Goal: Information Seeking & Learning: Find specific fact

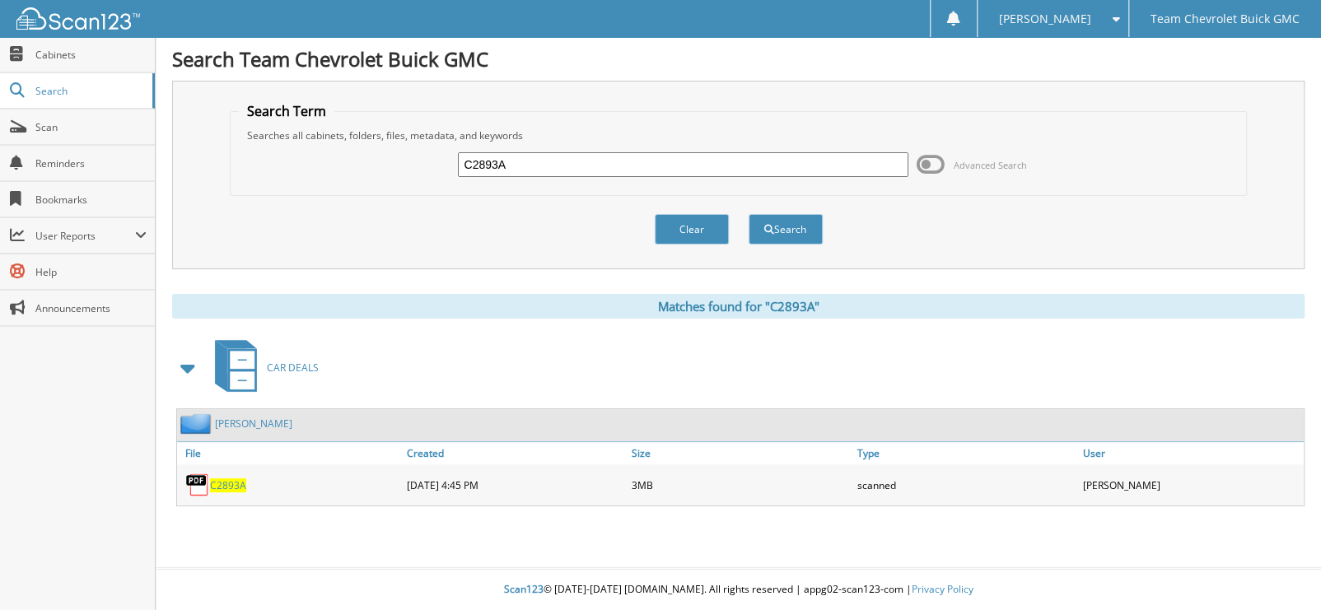
drag, startPoint x: 521, startPoint y: 150, endPoint x: 501, endPoint y: 157, distance: 21.1
click at [501, 157] on div "C2893A" at bounding box center [683, 165] width 450 height 28
drag, startPoint x: 554, startPoint y: 170, endPoint x: 403, endPoint y: 154, distance: 152.3
click at [403, 154] on div "C2893A Advanced Search" at bounding box center [739, 164] width 1000 height 44
type input "[PERSON_NAME]"
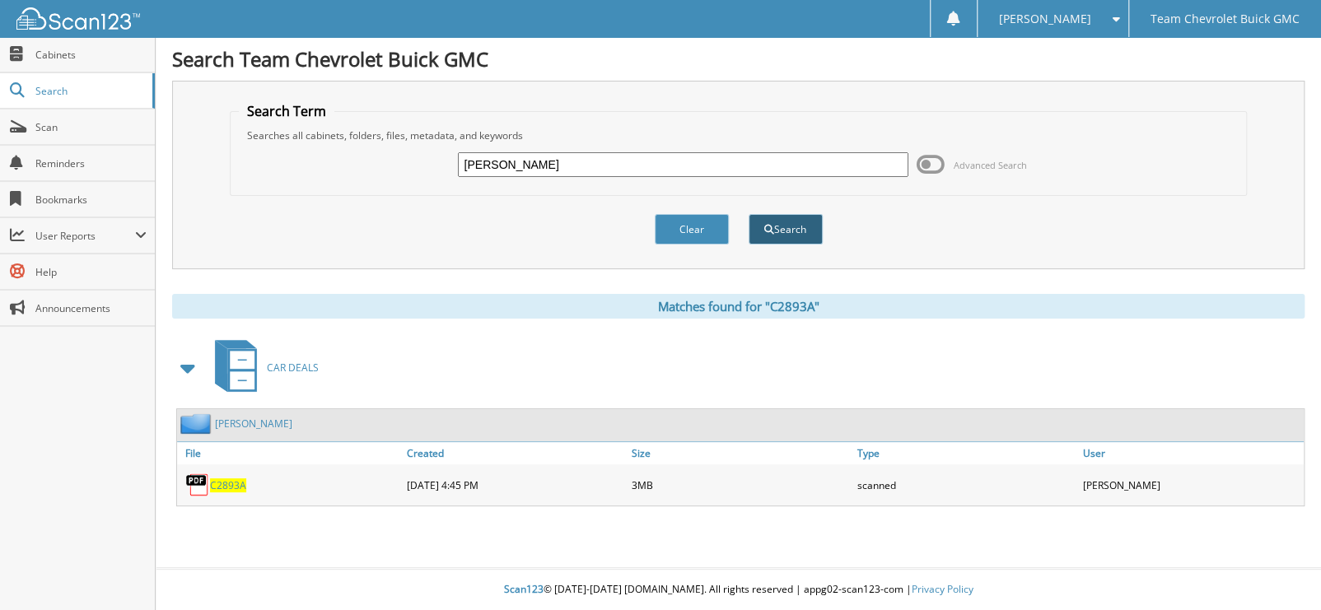
click at [803, 232] on button "Search" at bounding box center [786, 229] width 74 height 30
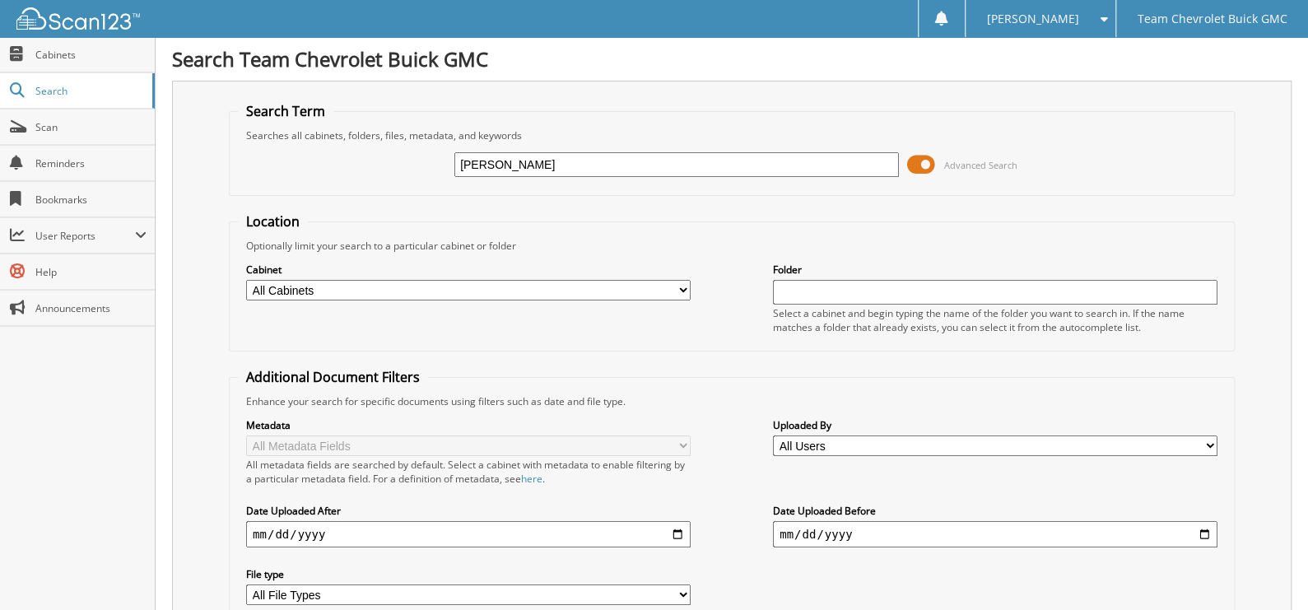
click at [925, 159] on span at bounding box center [921, 164] width 28 height 25
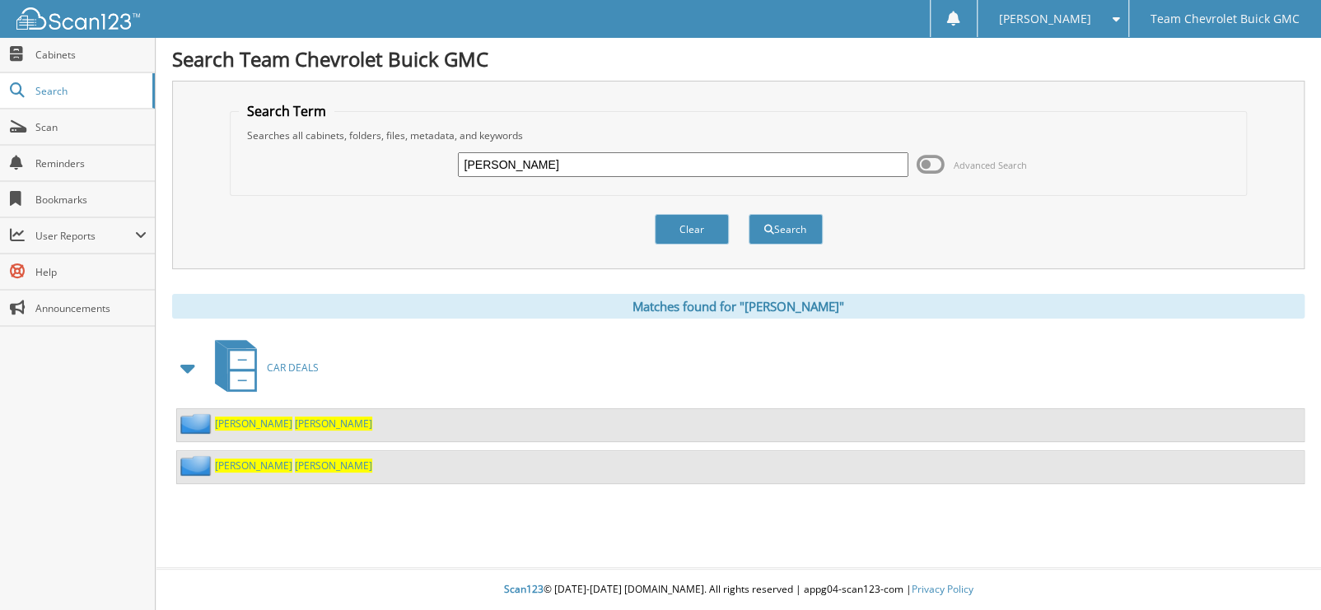
click at [295, 422] on span "LAZO" at bounding box center [333, 424] width 77 height 14
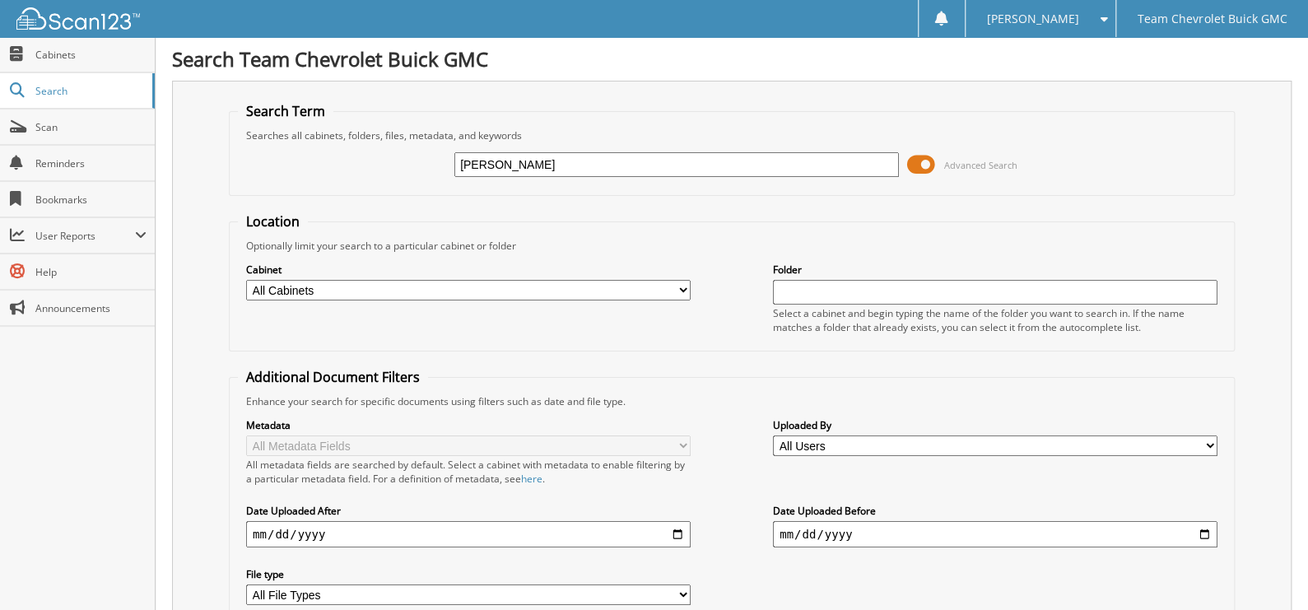
click at [928, 161] on span at bounding box center [921, 164] width 28 height 25
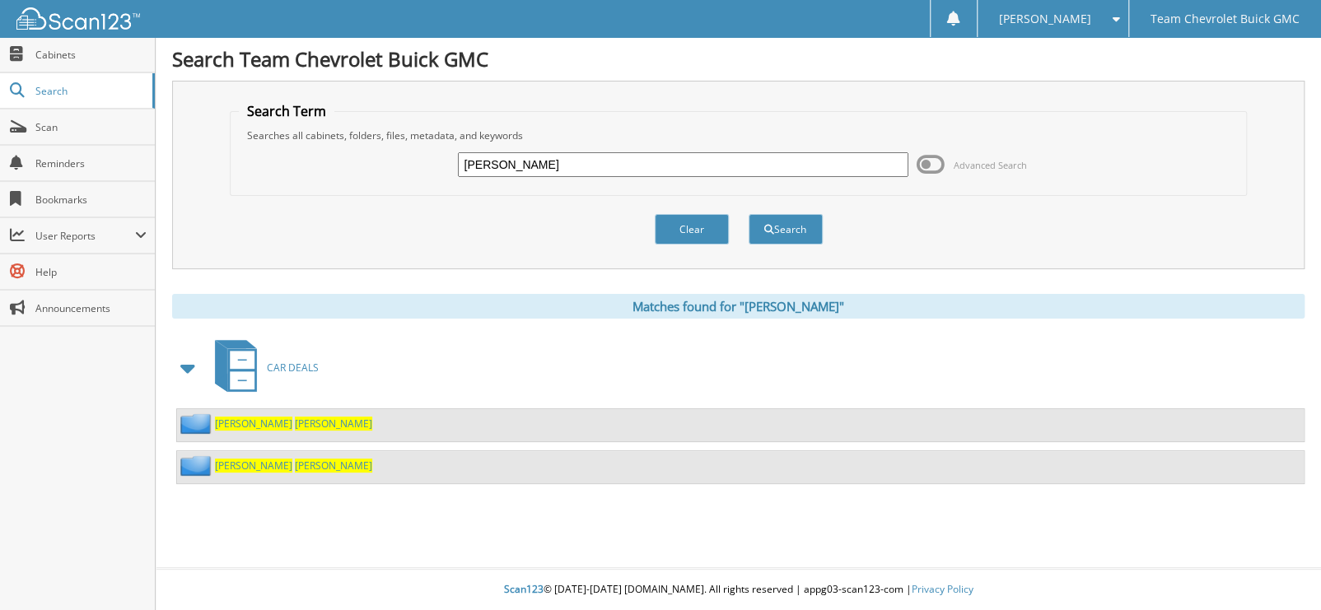
click at [226, 462] on span "SYLVIA" at bounding box center [253, 466] width 77 height 14
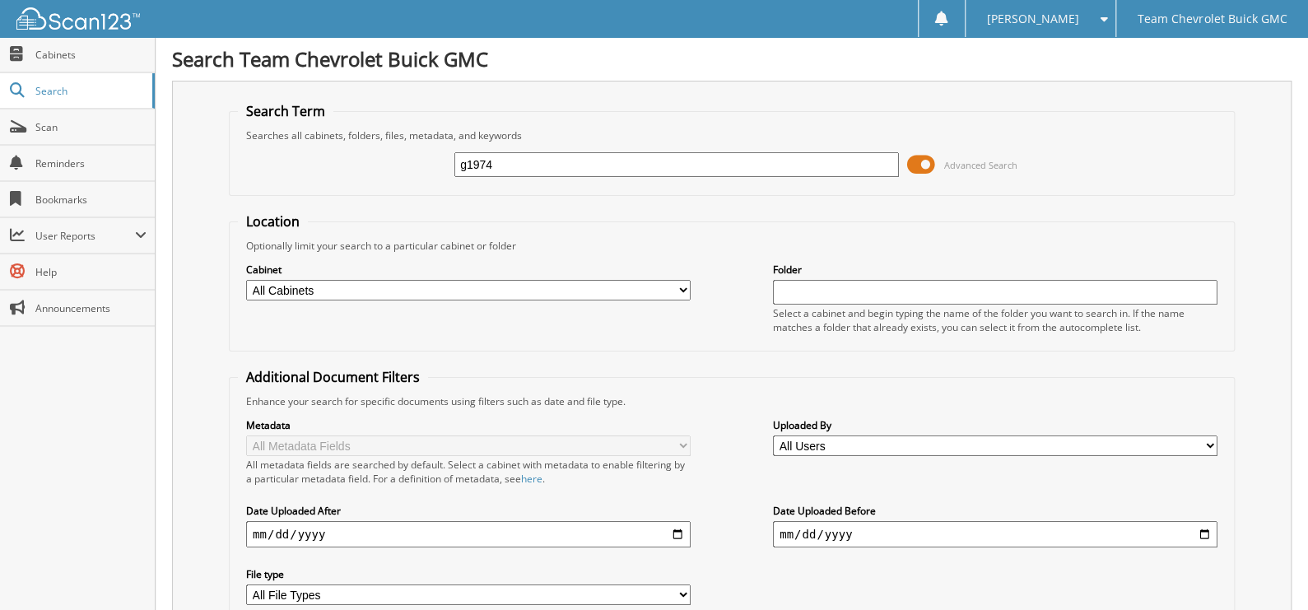
type input "g1974"
click at [926, 164] on span at bounding box center [921, 164] width 28 height 25
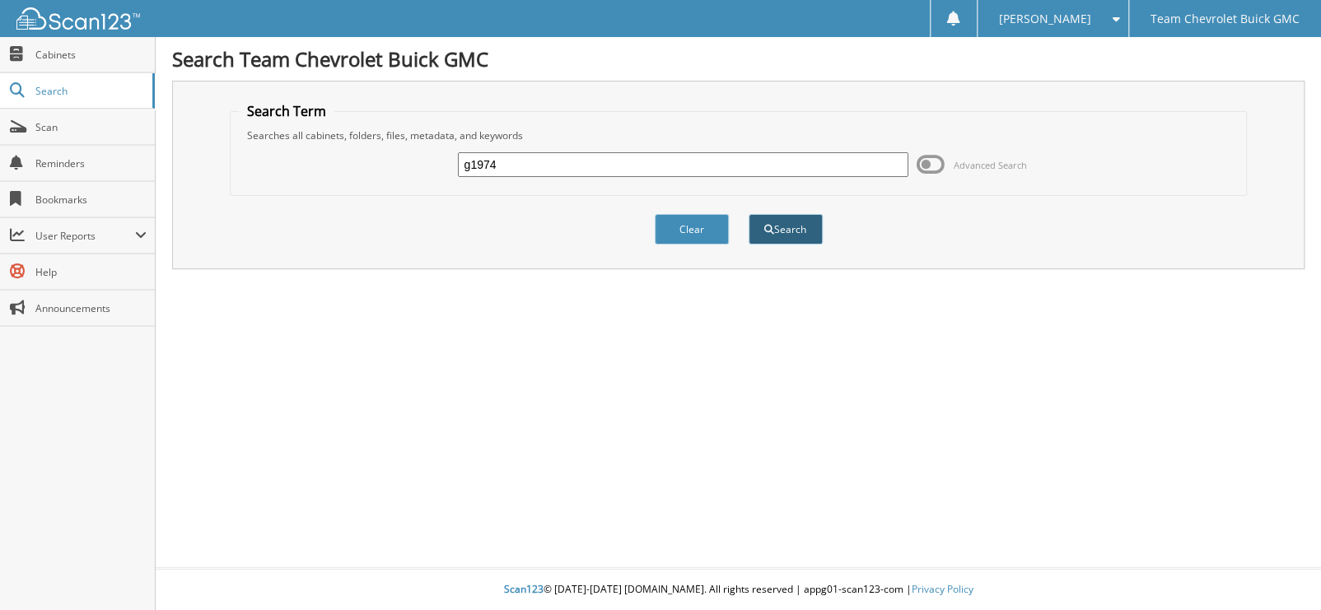
click at [814, 222] on button "Search" at bounding box center [786, 229] width 74 height 30
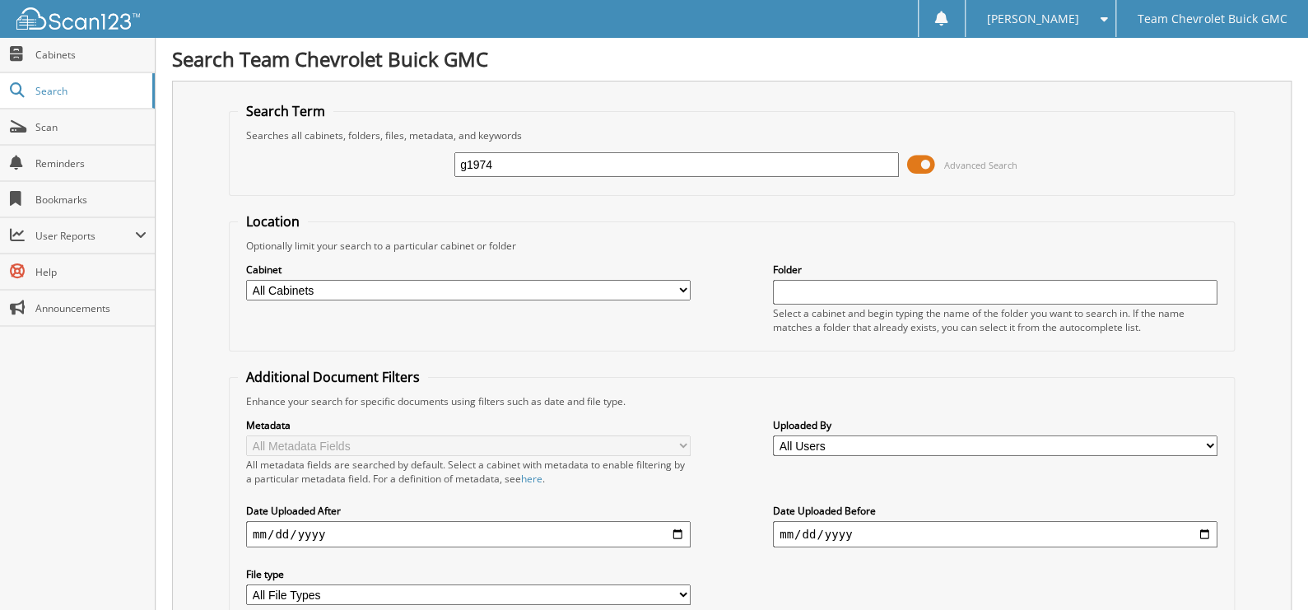
click at [930, 159] on span at bounding box center [921, 164] width 28 height 25
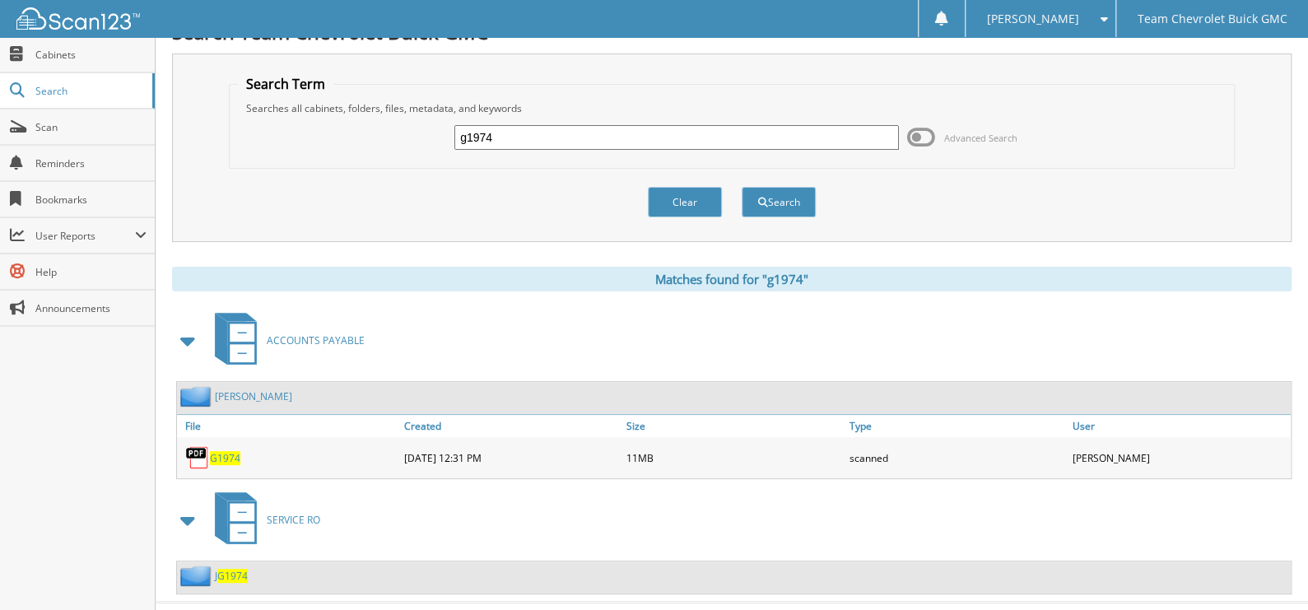
scroll to position [54, 0]
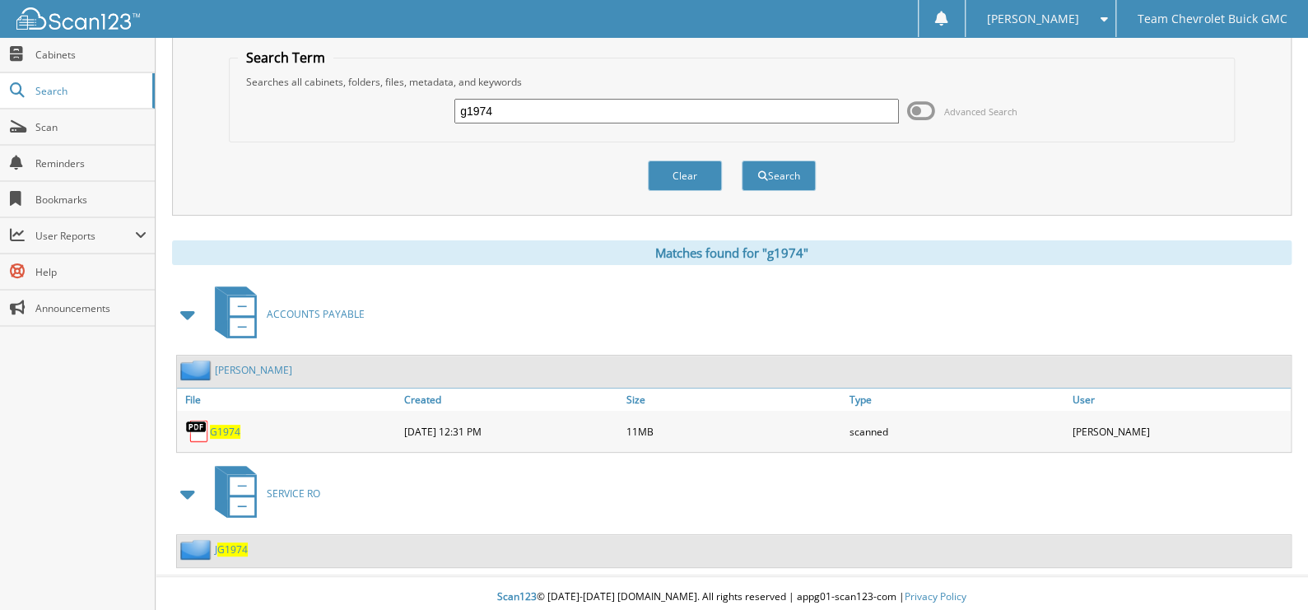
click at [233, 429] on span "G1974" at bounding box center [225, 432] width 30 height 14
drag, startPoint x: 521, startPoint y: 105, endPoint x: 319, endPoint y: 112, distance: 201.9
click at [319, 112] on div "g1974 Advanced Search" at bounding box center [732, 111] width 988 height 44
type input "bartolo sanchez"
click at [742, 161] on button "Search" at bounding box center [779, 176] width 74 height 30
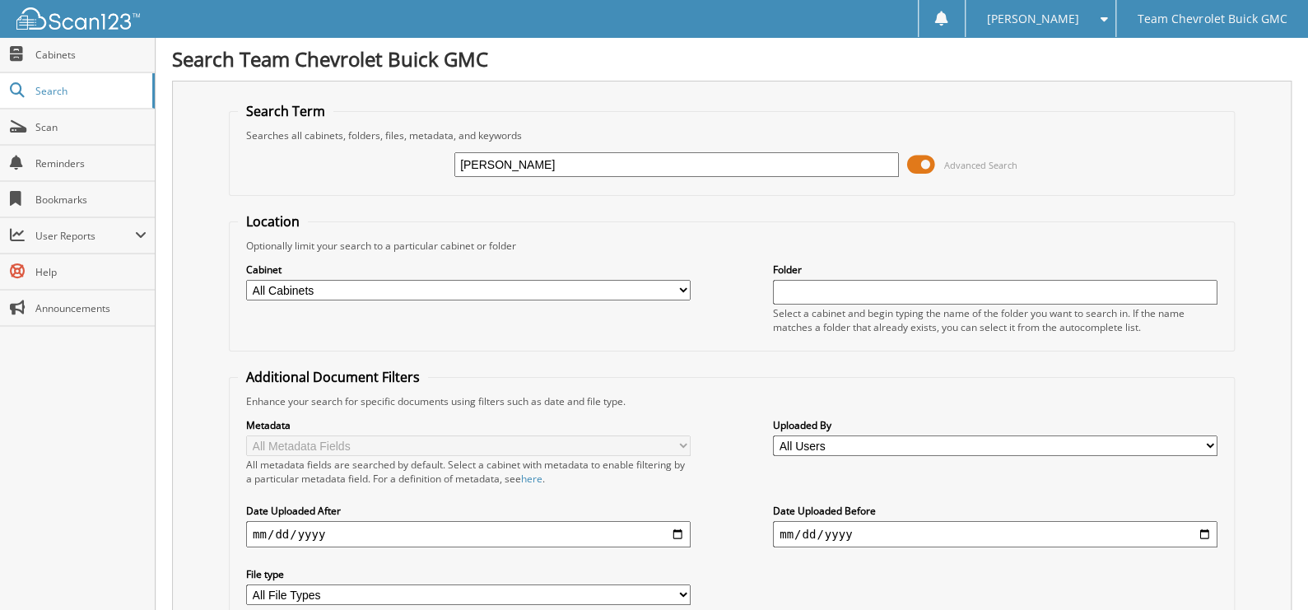
click at [918, 155] on span at bounding box center [921, 164] width 28 height 25
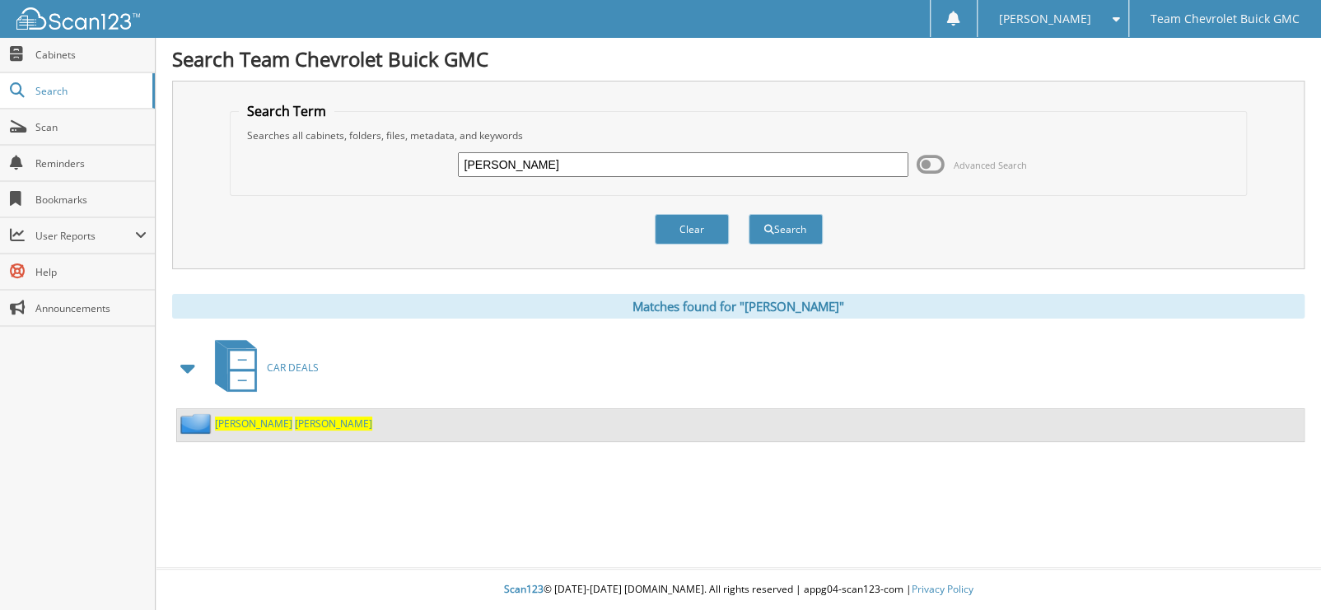
drag, startPoint x: 580, startPoint y: 165, endPoint x: 268, endPoint y: 156, distance: 312.2
click at [268, 156] on div "[PERSON_NAME] Advanced Search" at bounding box center [739, 164] width 1000 height 44
type input "[PERSON_NAME]"
click at [749, 214] on button "Search" at bounding box center [786, 229] width 74 height 30
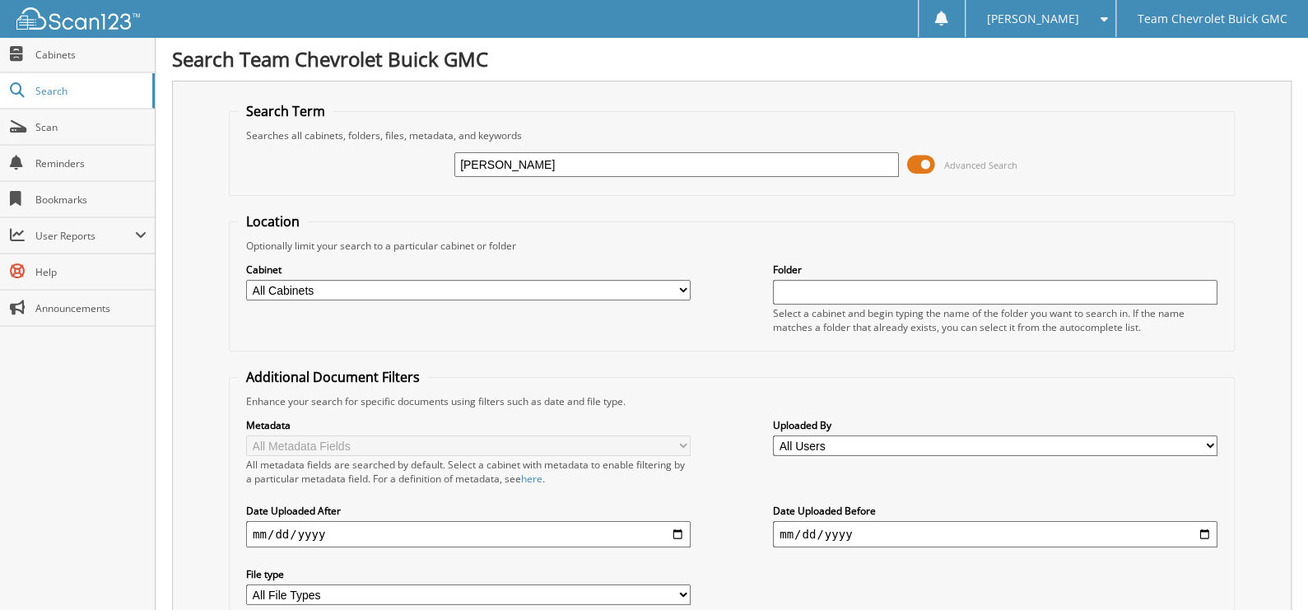
click at [930, 152] on span at bounding box center [921, 164] width 28 height 25
